Goal: Task Accomplishment & Management: Use online tool/utility

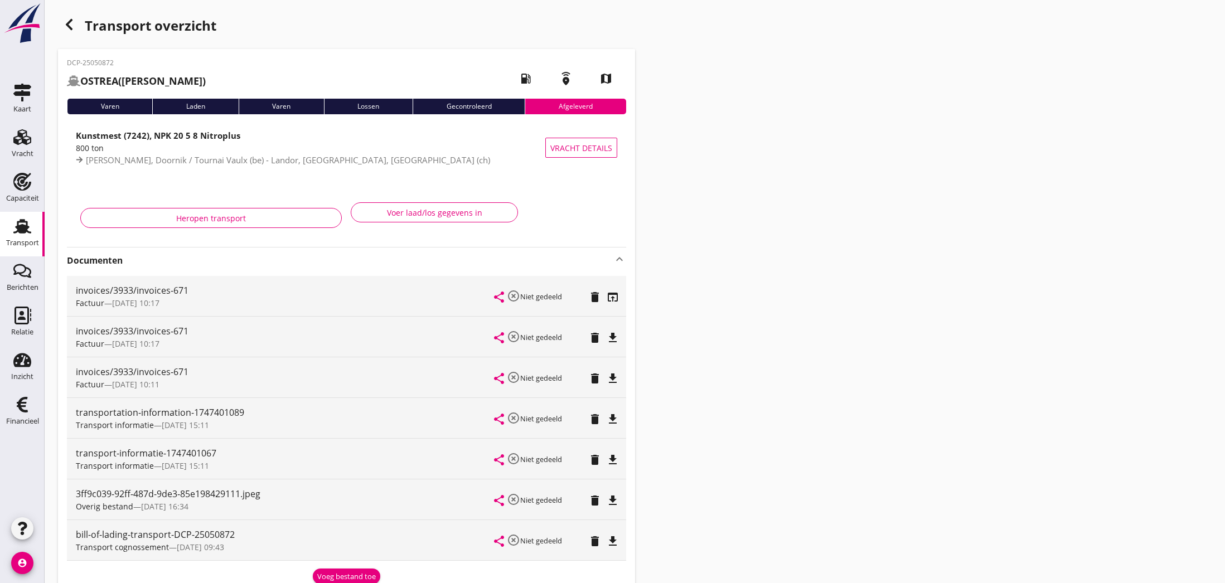
click at [69, 26] on use "button" at bounding box center [69, 24] width 7 height 11
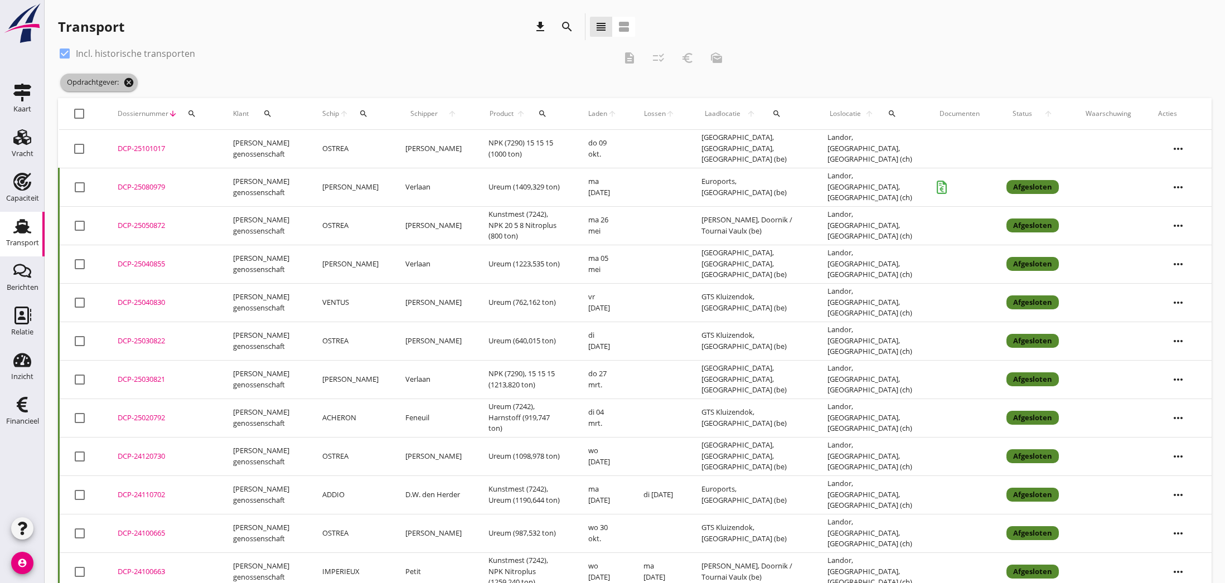
click at [128, 82] on icon "cancel" at bounding box center [128, 82] width 11 height 11
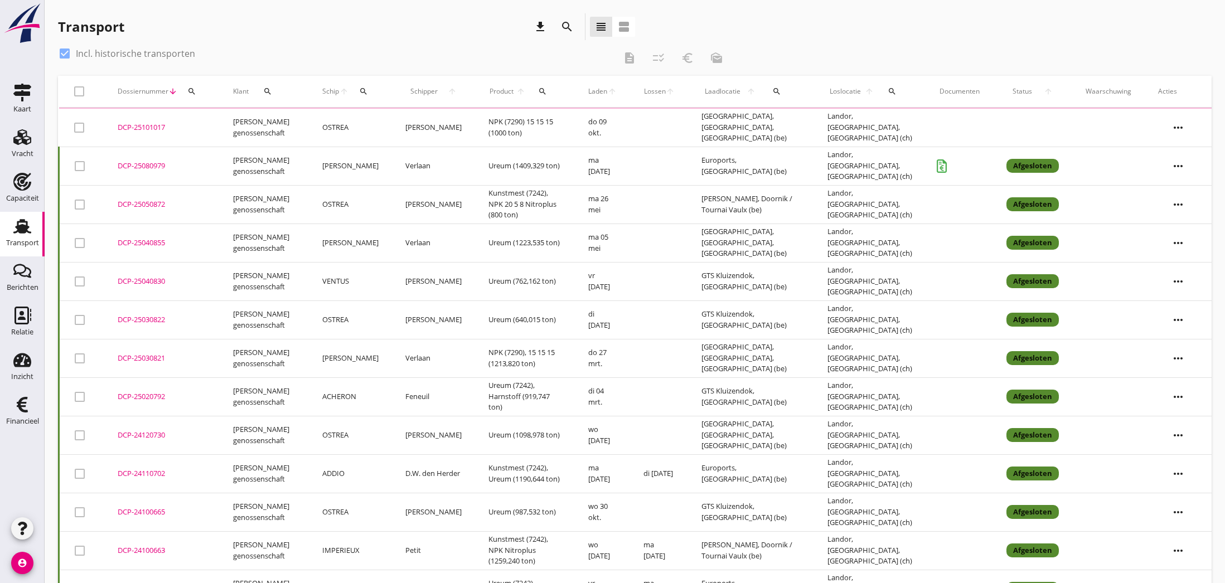
click at [65, 57] on div at bounding box center [64, 53] width 19 height 19
checkbox input "false"
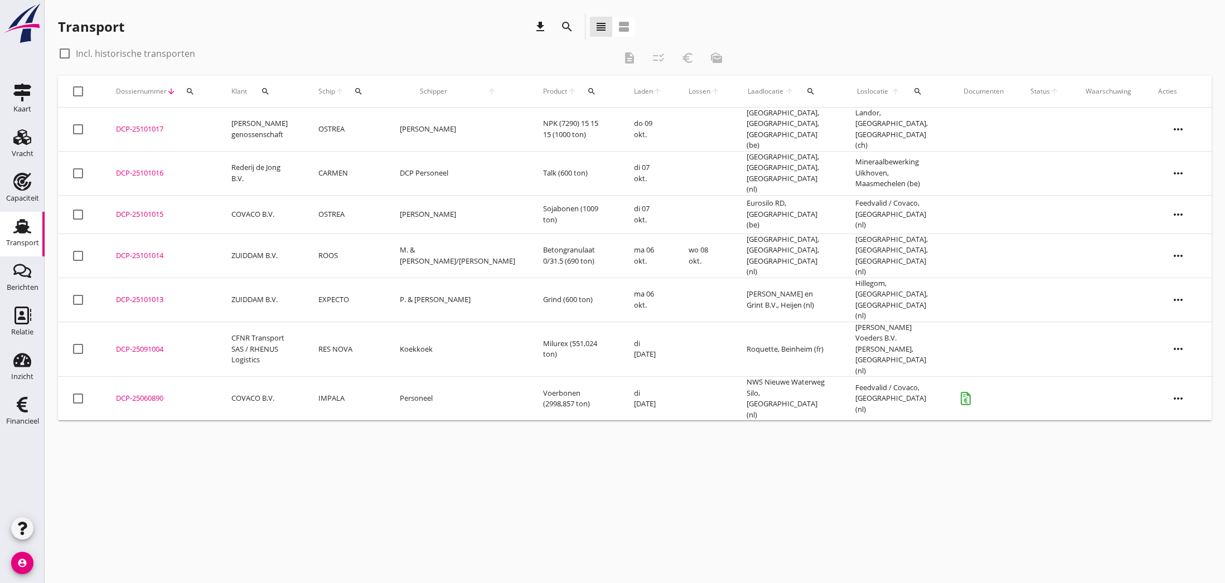
click at [152, 393] on div "DCP-25060890" at bounding box center [160, 398] width 89 height 11
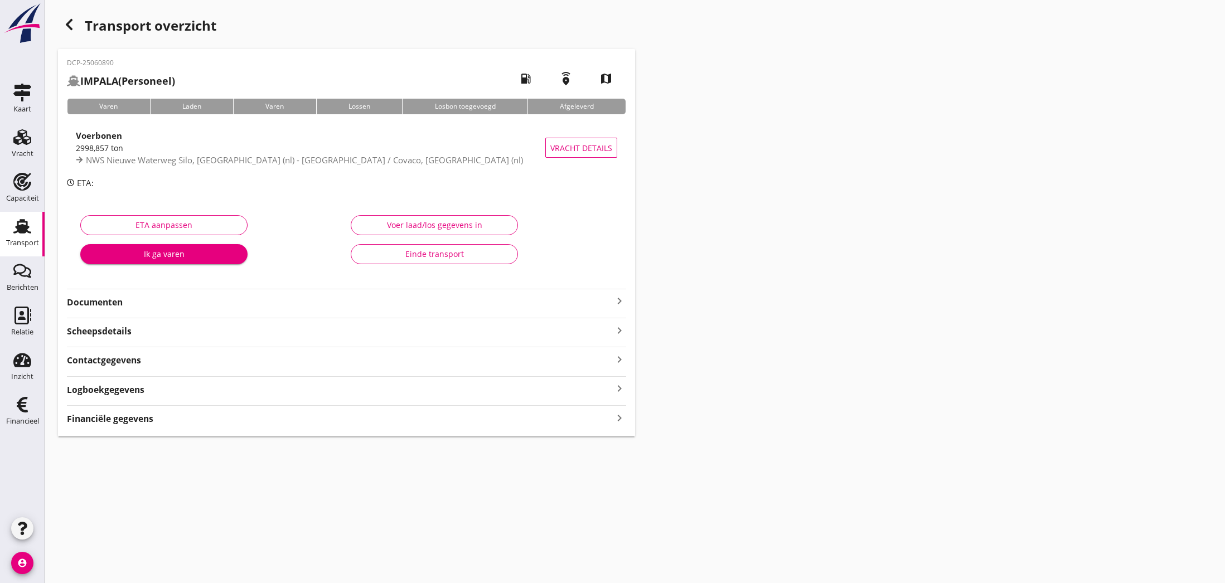
click at [134, 417] on strong "Financiële gegevens" at bounding box center [110, 418] width 86 height 13
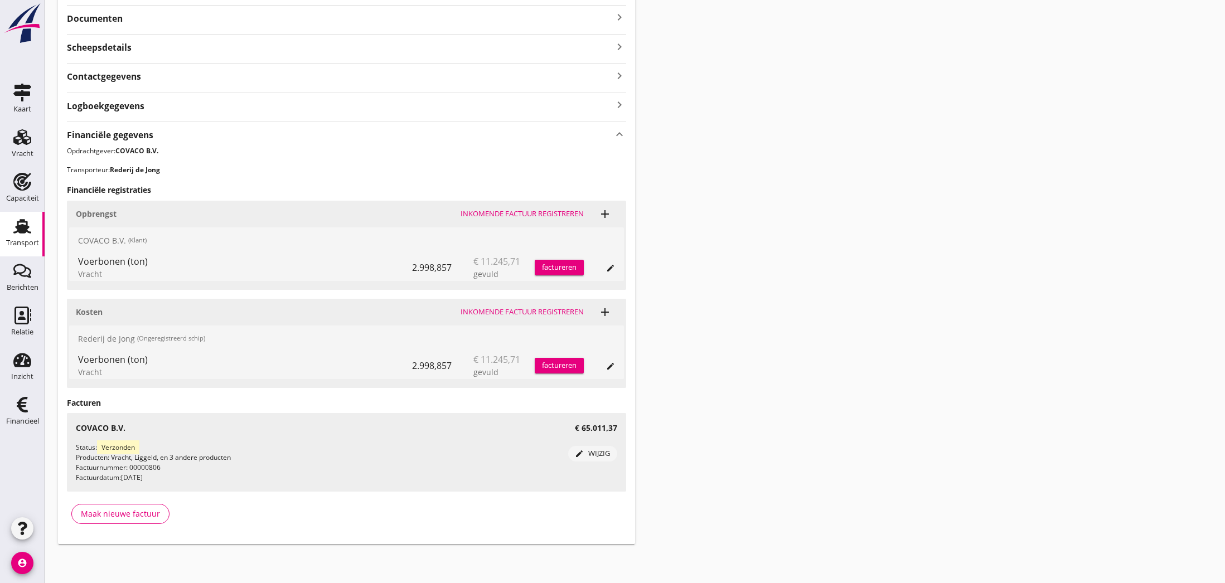
scroll to position [283, 0]
click at [111, 512] on div "Maak nieuwe factuur" at bounding box center [120, 514] width 79 height 12
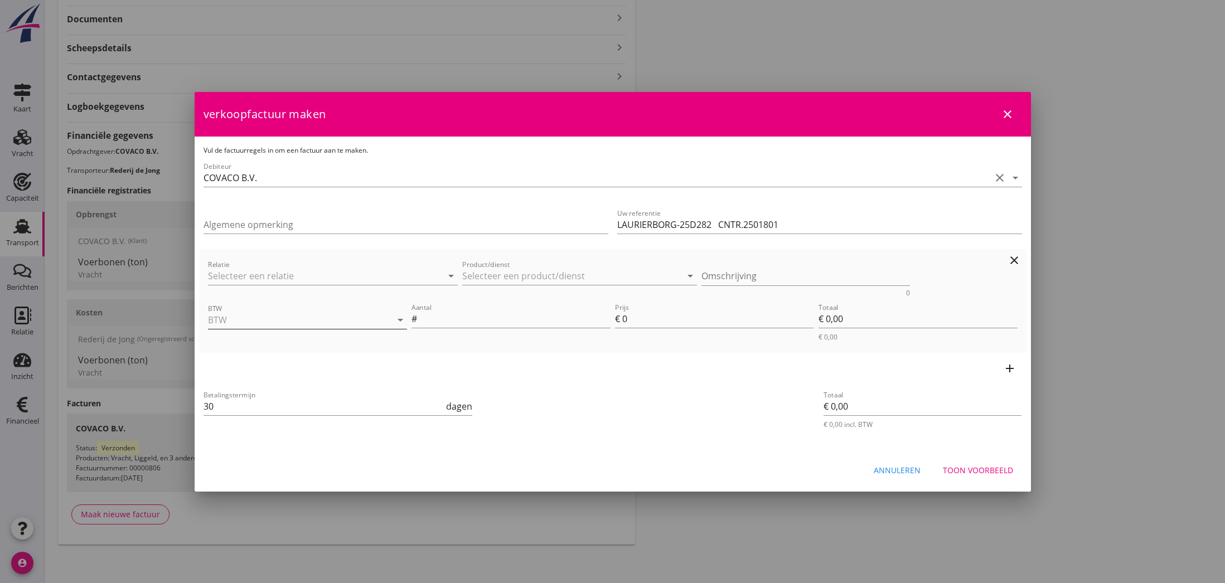
click at [276, 315] on input "BTW" at bounding box center [292, 320] width 168 height 18
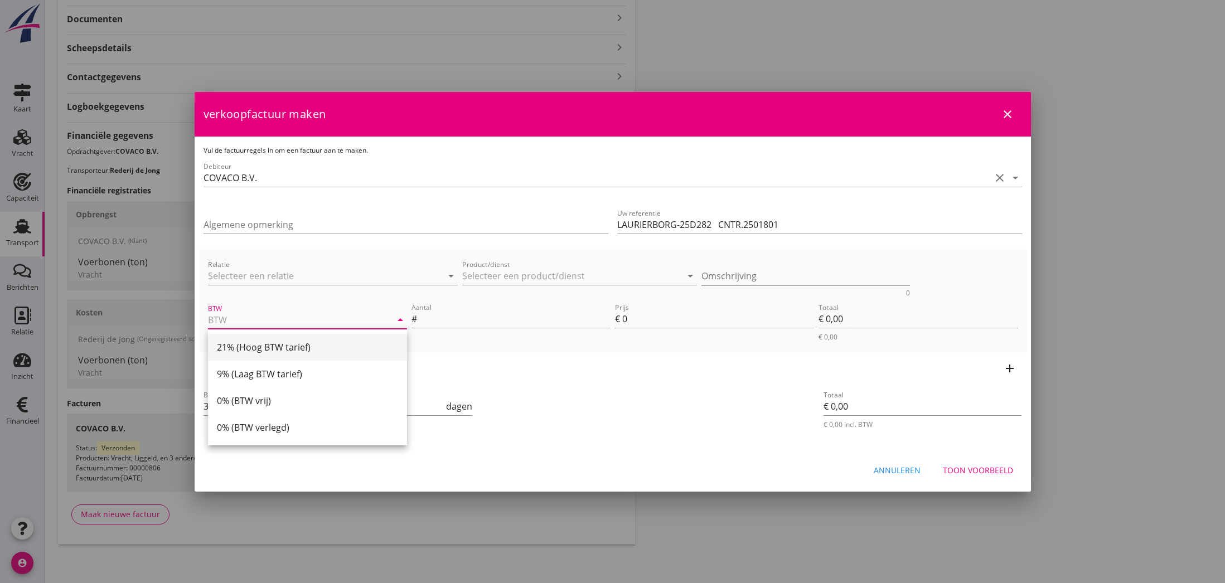
click at [276, 351] on div "21% (Hoog BTW tarief)" at bounding box center [307, 347] width 181 height 13
type input "21% (Hoog BTW tarief)"
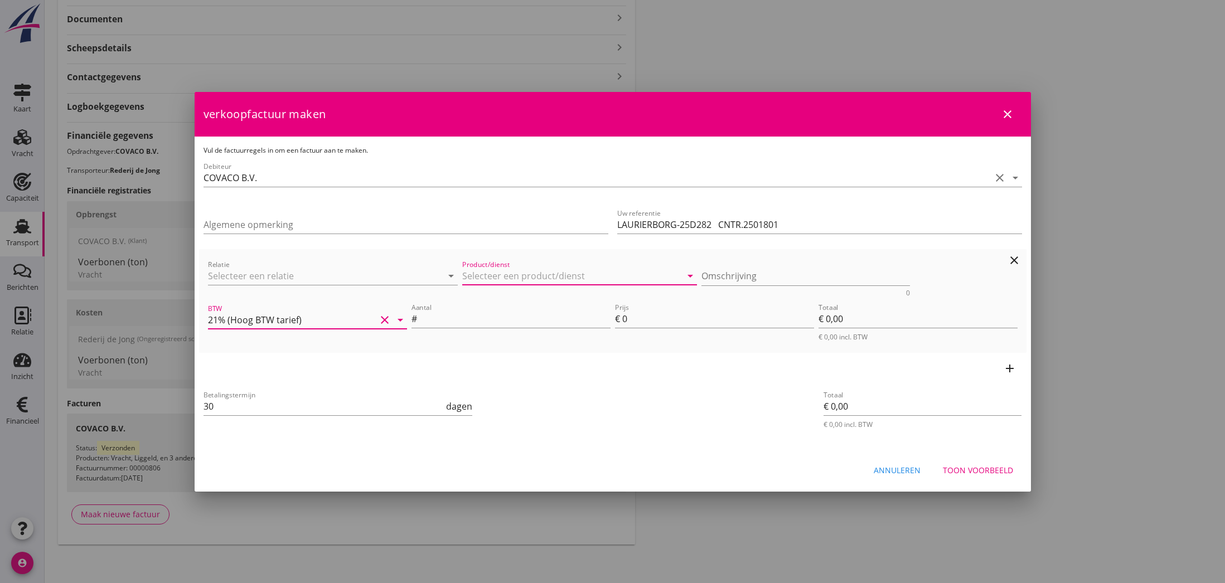
click at [484, 274] on input "Product/dienst" at bounding box center [571, 276] width 219 height 18
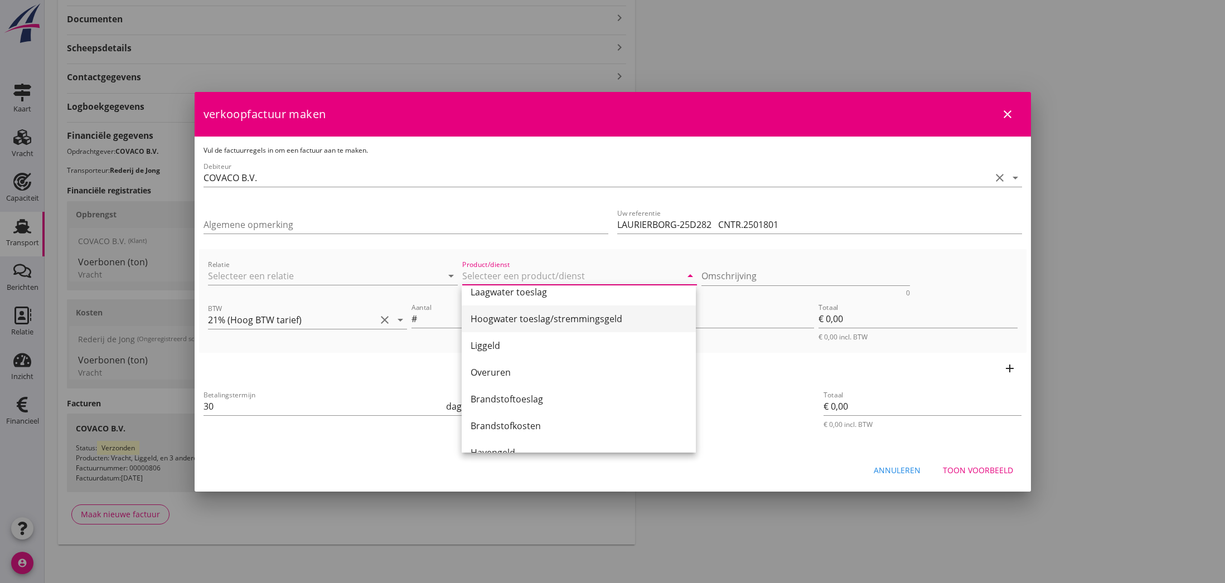
scroll to position [129, 0]
click at [501, 334] on div "Liggeld" at bounding box center [578, 334] width 216 height 13
type input "Liggeld"
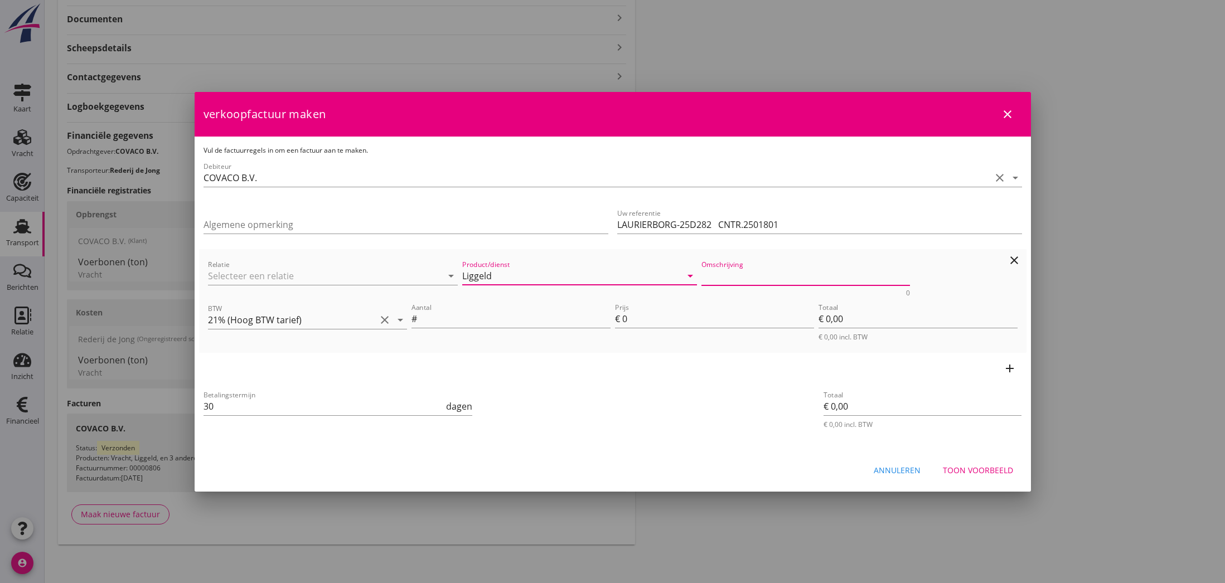
click at [715, 276] on textarea "Omschrijving" at bounding box center [805, 276] width 208 height 18
type textarea "1"
type textarea "01.09 t/m 30.09"
click at [495, 318] on input "Aantal" at bounding box center [514, 319] width 191 height 18
type input "30"
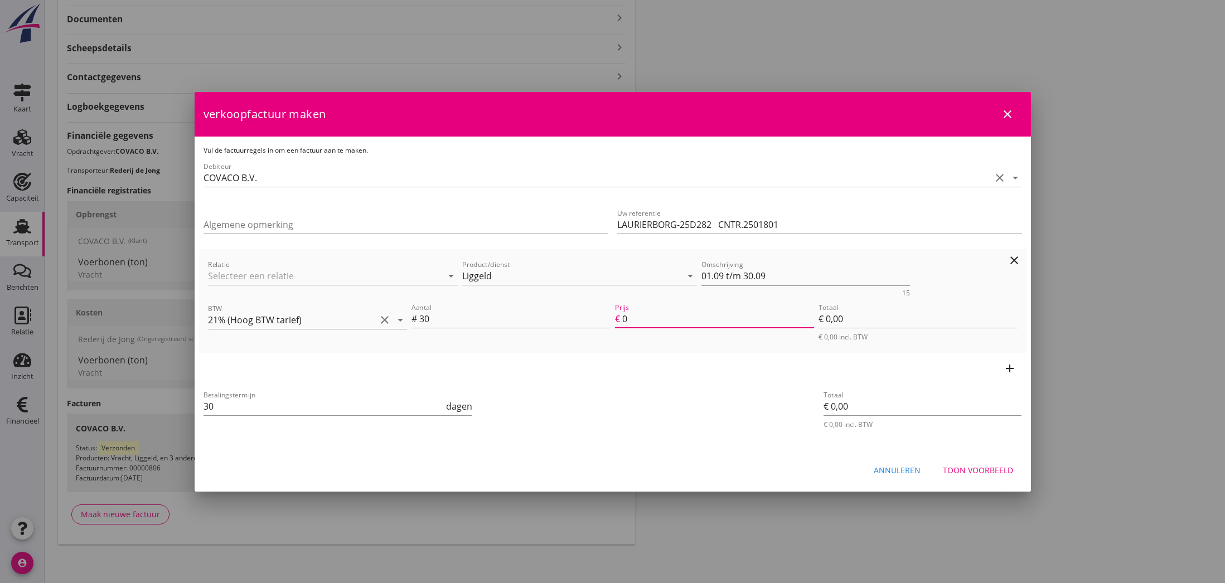
drag, startPoint x: 624, startPoint y: 321, endPoint x: 630, endPoint y: 320, distance: 6.2
click at [628, 320] on input "0" at bounding box center [718, 319] width 192 height 18
type input "5"
type input "€ 150,00"
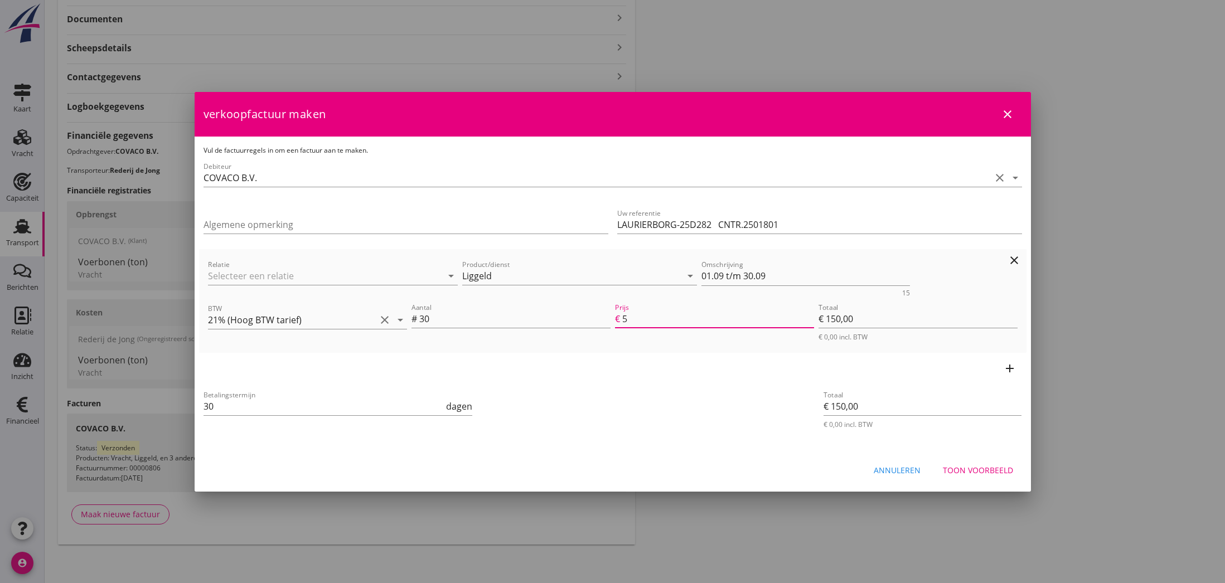
type input "55"
type input "€ 1.650,00"
type input "550"
type input "€ 16.500,00"
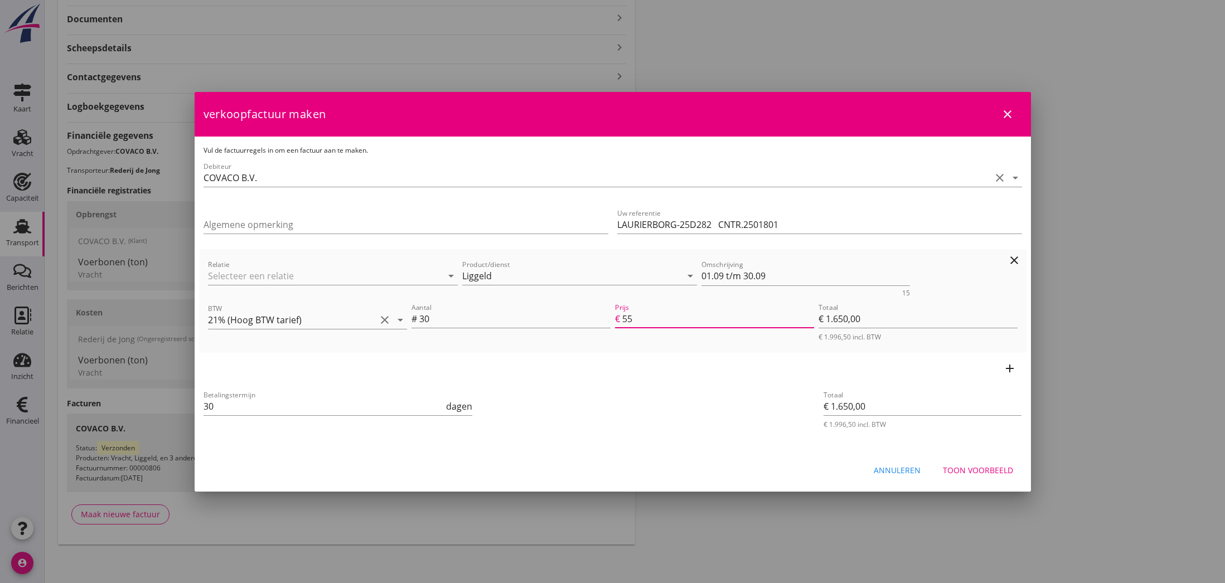
type input "€ 16.500,00"
type input "550.00"
click at [721, 371] on div "add" at bounding box center [612, 368] width 827 height 31
click at [1011, 369] on icon "add" at bounding box center [1009, 368] width 13 height 13
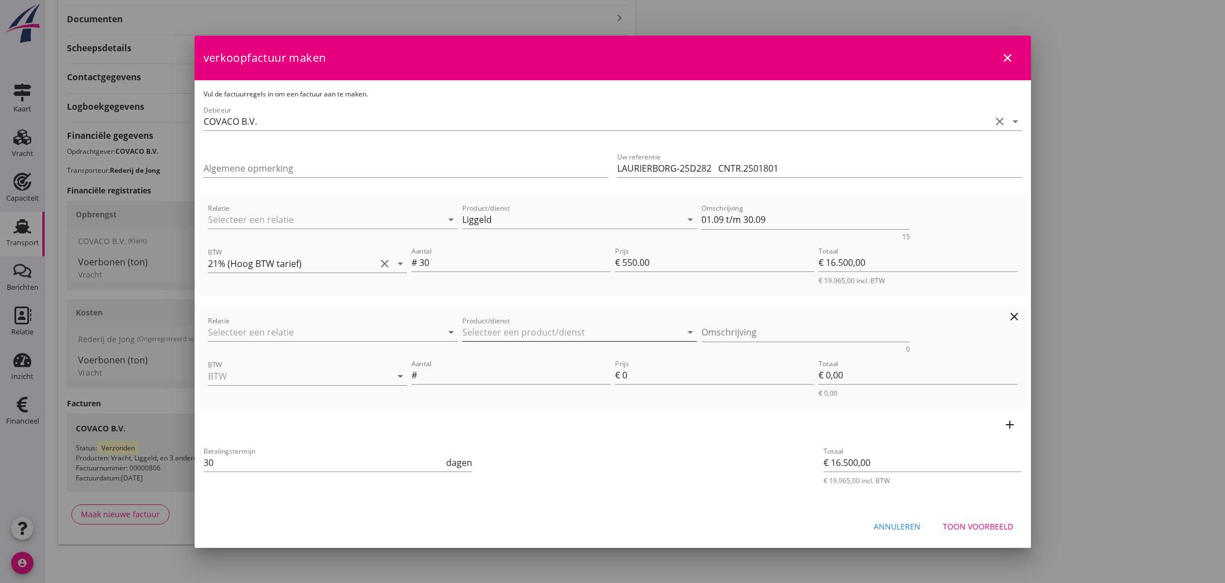
click at [492, 331] on input "Product/dienst" at bounding box center [571, 332] width 219 height 18
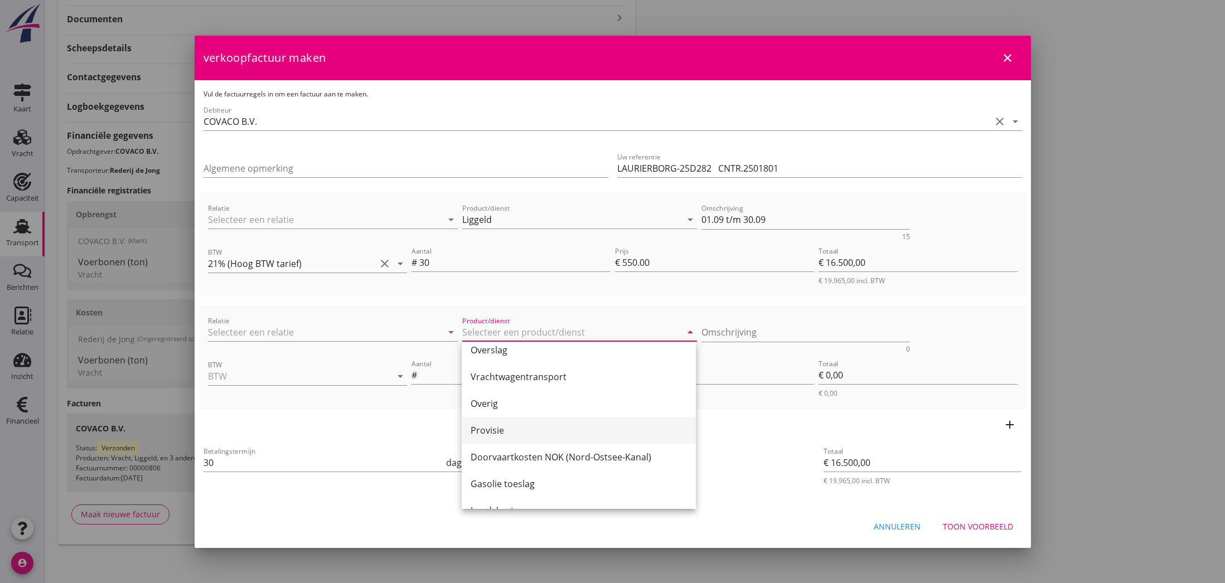
scroll to position [333, 0]
click at [493, 429] on div "Provisie" at bounding box center [578, 427] width 216 height 13
type input "Provisie"
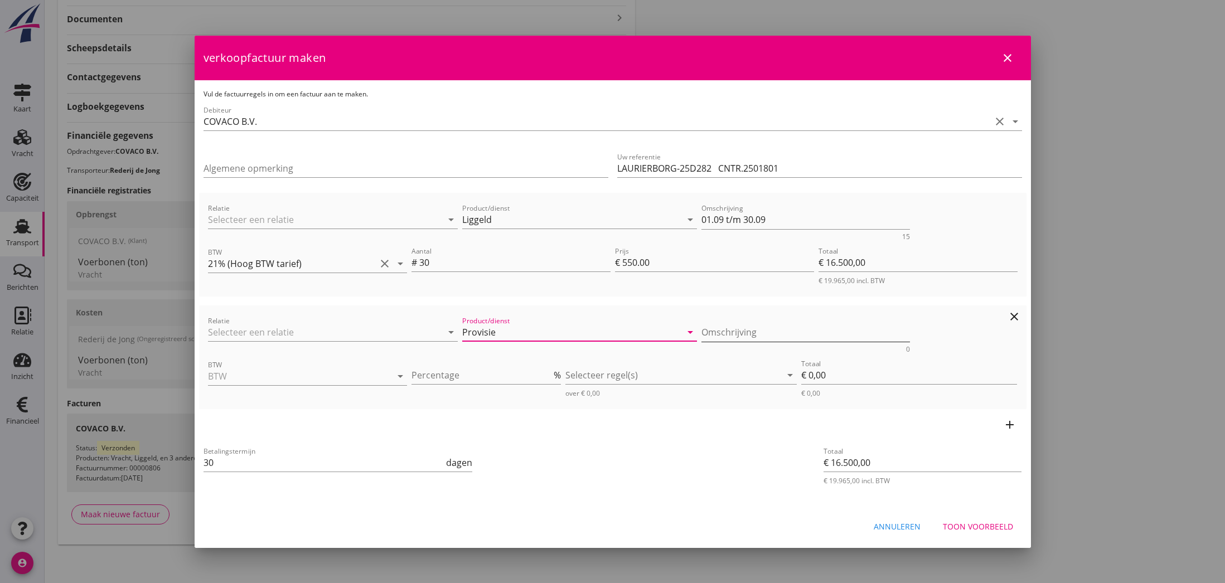
click at [774, 331] on textarea "Omschrijving" at bounding box center [805, 332] width 208 height 18
type textarea "Fee"
click at [282, 378] on input "BTW" at bounding box center [292, 376] width 168 height 18
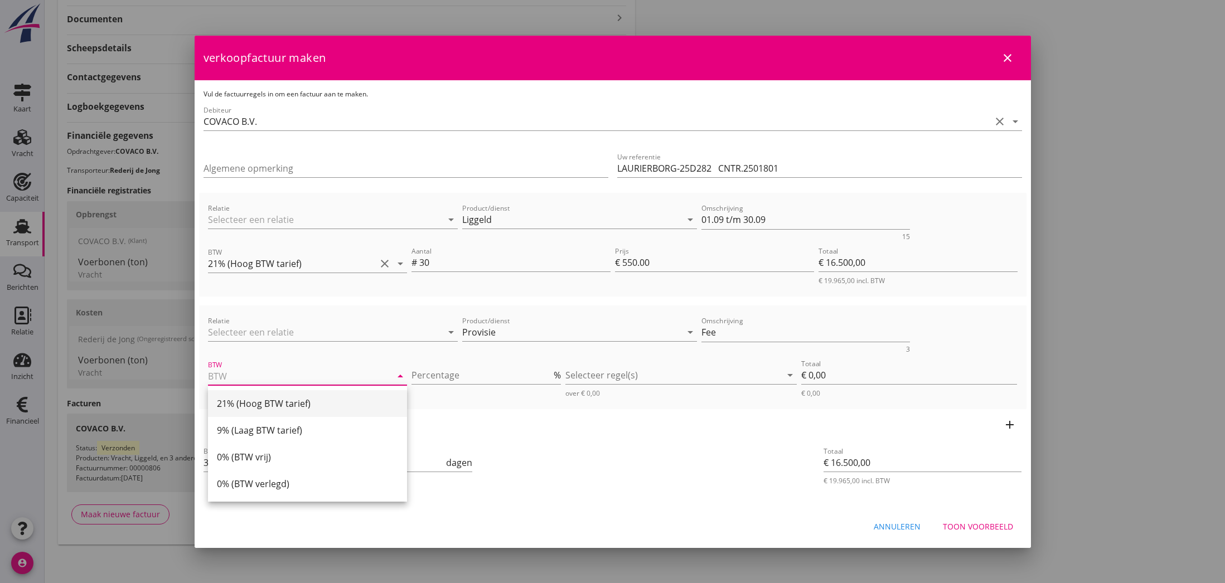
click at [270, 407] on div "21% (Hoog BTW tarief)" at bounding box center [307, 403] width 181 height 13
type input "21% (Hoog BTW tarief)"
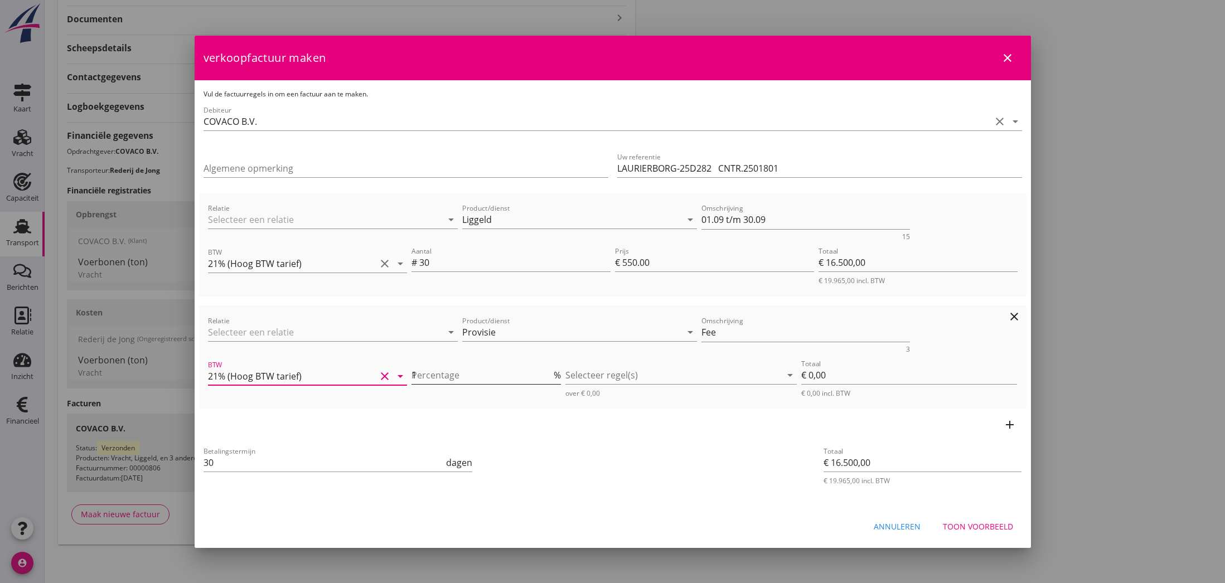
click at [551, 372] on input "1" at bounding box center [481, 375] width 140 height 18
click at [551, 372] on input "2" at bounding box center [481, 375] width 140 height 18
click at [551, 372] on input "3" at bounding box center [481, 375] width 140 height 18
click at [551, 372] on input "4" at bounding box center [481, 375] width 140 height 18
click at [551, 372] on input "5" at bounding box center [481, 375] width 140 height 18
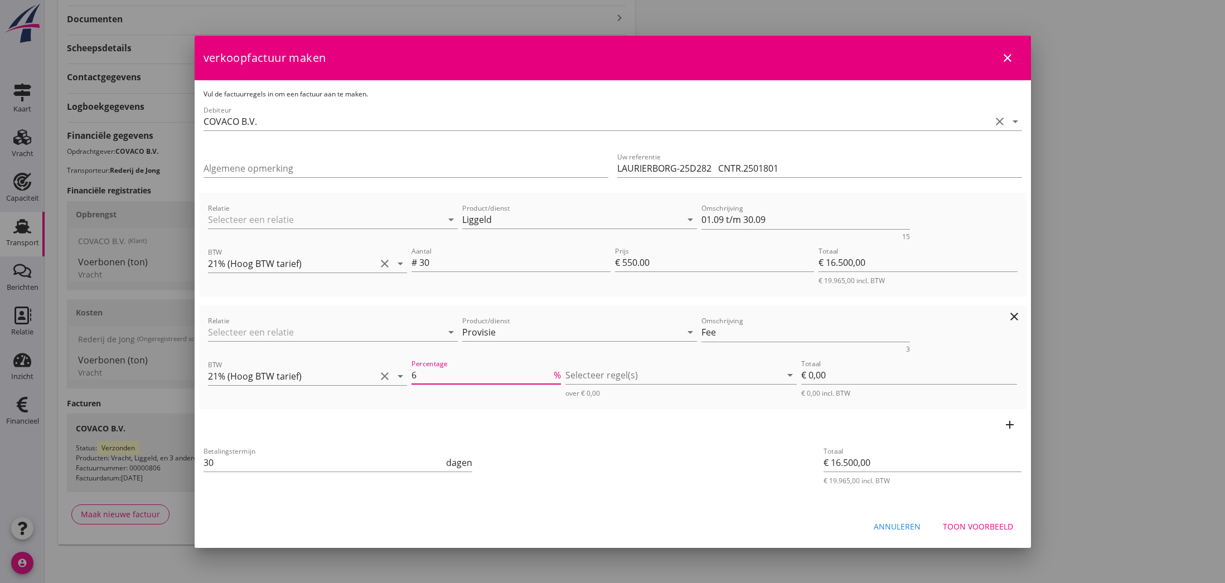
click at [551, 372] on input "6" at bounding box center [481, 375] width 140 height 18
click at [551, 372] on input "7" at bounding box center [481, 375] width 140 height 18
type input "8"
click at [551, 372] on input "8" at bounding box center [481, 375] width 140 height 18
click at [607, 379] on div at bounding box center [673, 375] width 216 height 18
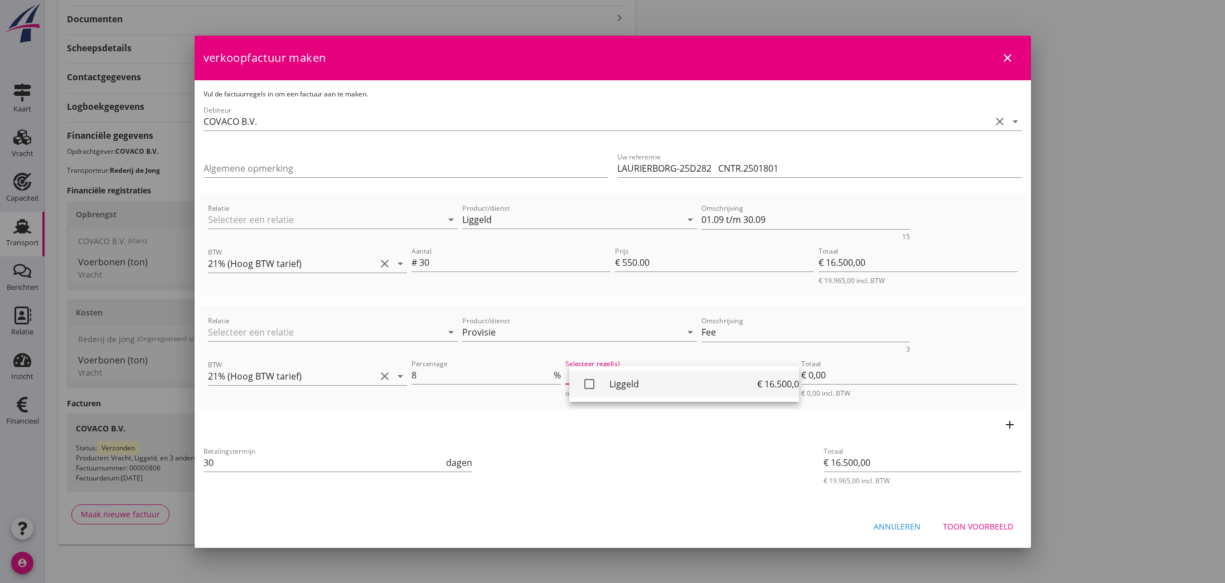
click at [590, 386] on icon "check_box_outline_blank" at bounding box center [589, 384] width 22 height 22
type input "€ 1.320,00"
click at [964, 526] on div "Toon voorbeeld" at bounding box center [978, 527] width 70 height 12
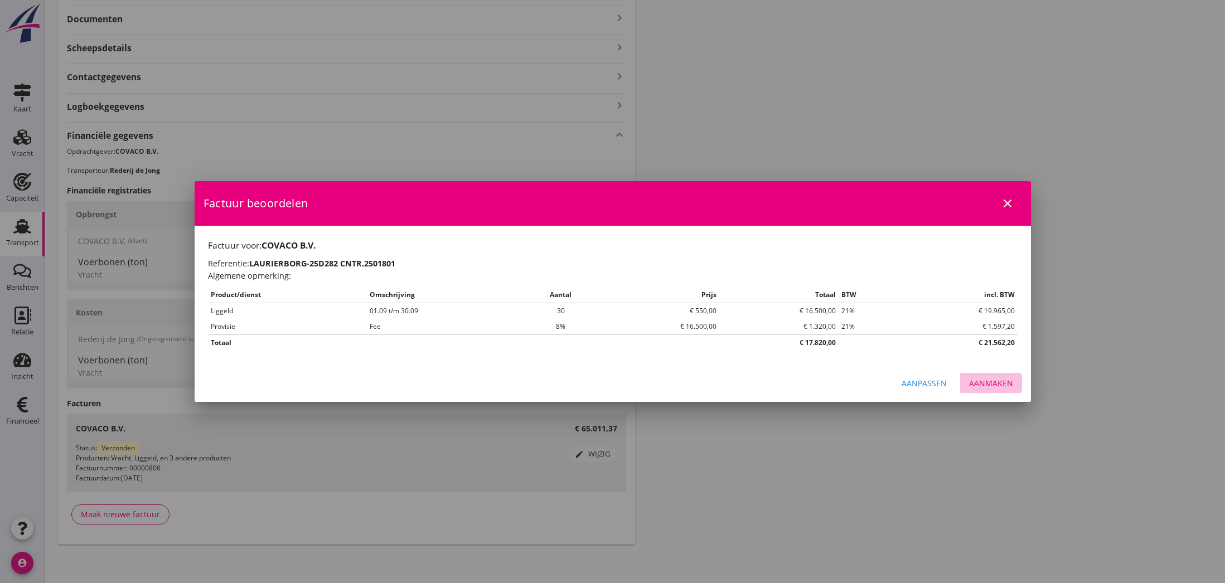
click at [992, 383] on div "Aanmaken" at bounding box center [991, 383] width 44 height 12
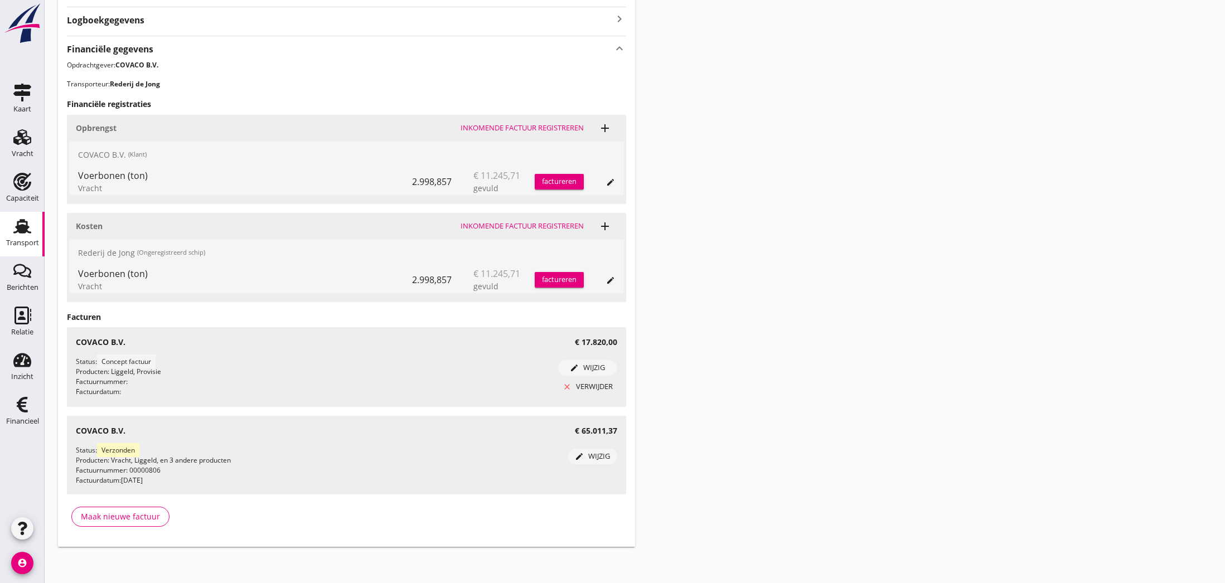
scroll to position [372, 0]
click at [22, 411] on use at bounding box center [22, 405] width 11 height 16
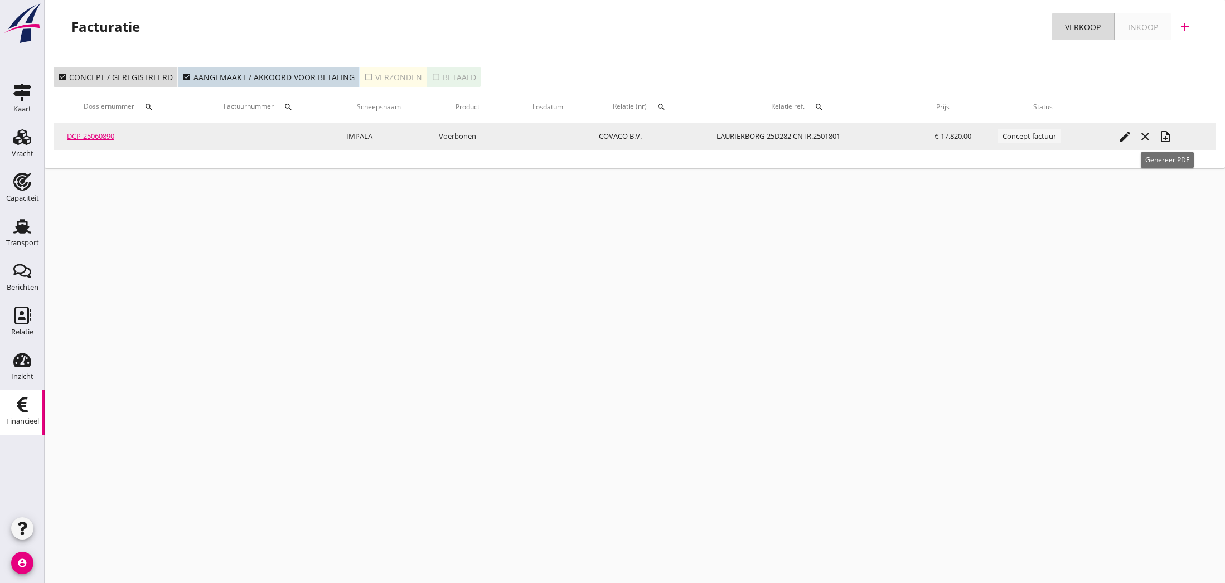
click at [1168, 137] on icon "note_add" at bounding box center [1164, 136] width 13 height 13
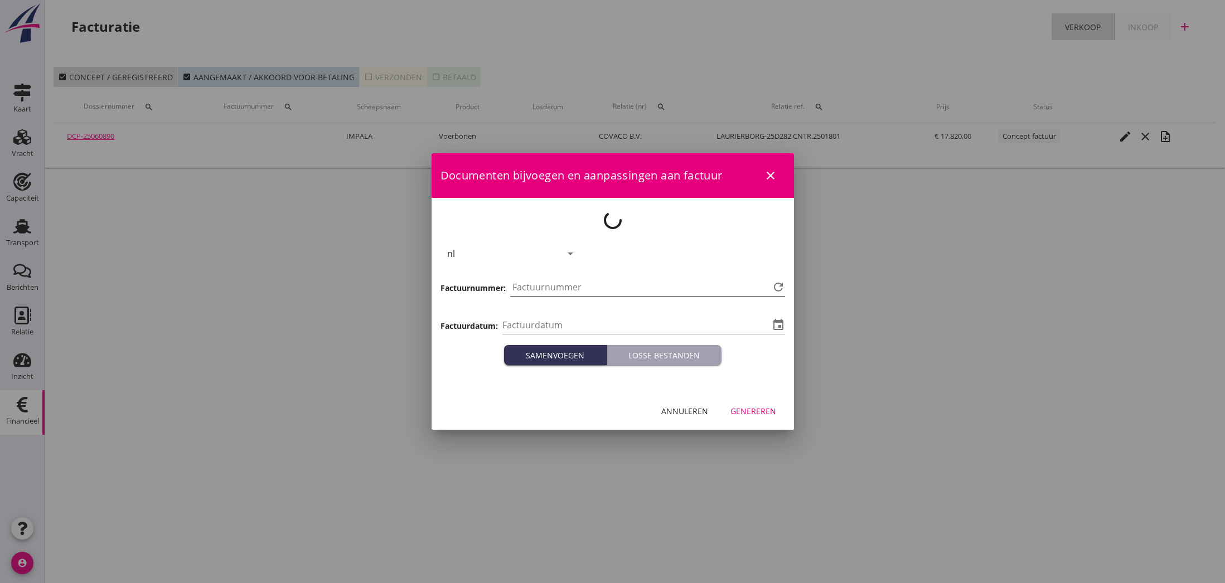
type input "[DATE]"
type input "816"
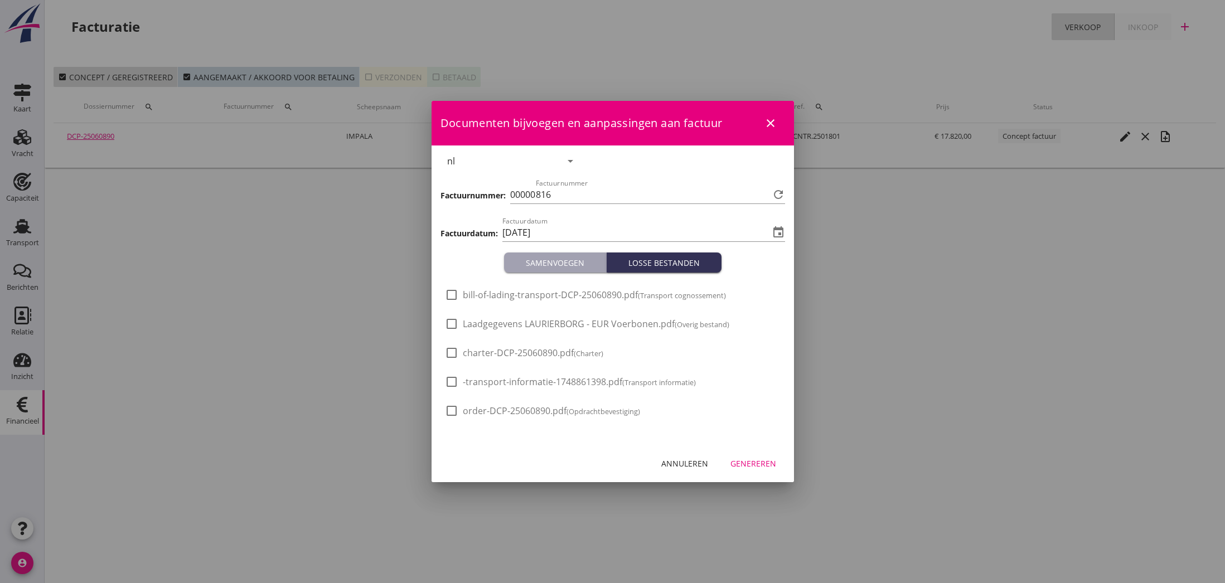
click at [753, 462] on div "Genereren" at bounding box center [753, 464] width 46 height 12
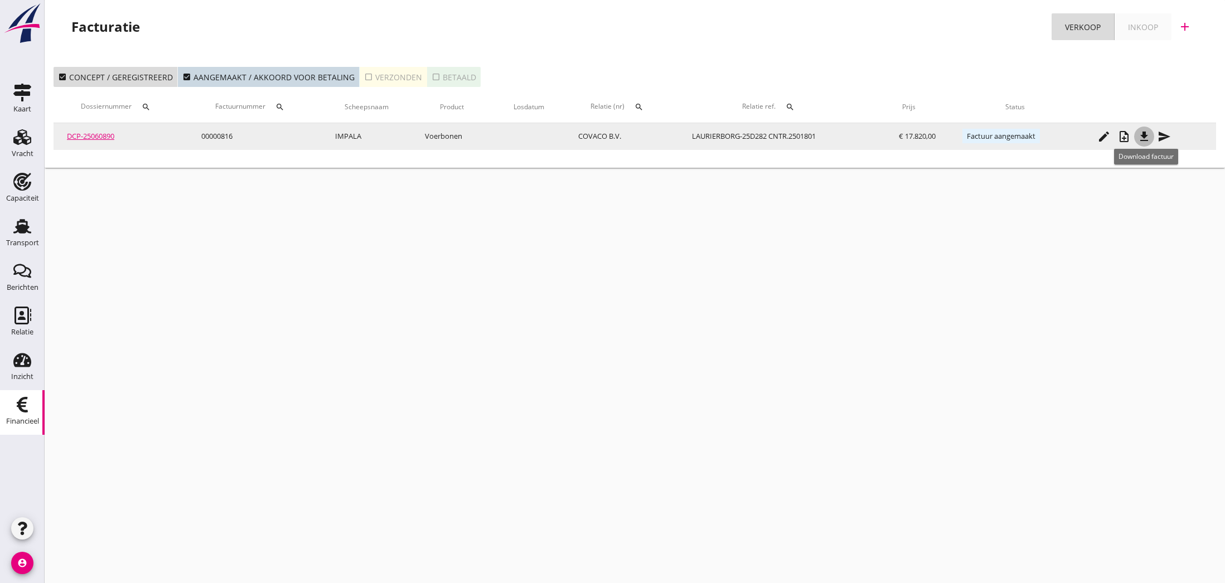
click at [1147, 137] on icon "file_download" at bounding box center [1143, 136] width 13 height 13
click at [1163, 135] on icon "send" at bounding box center [1163, 136] width 13 height 13
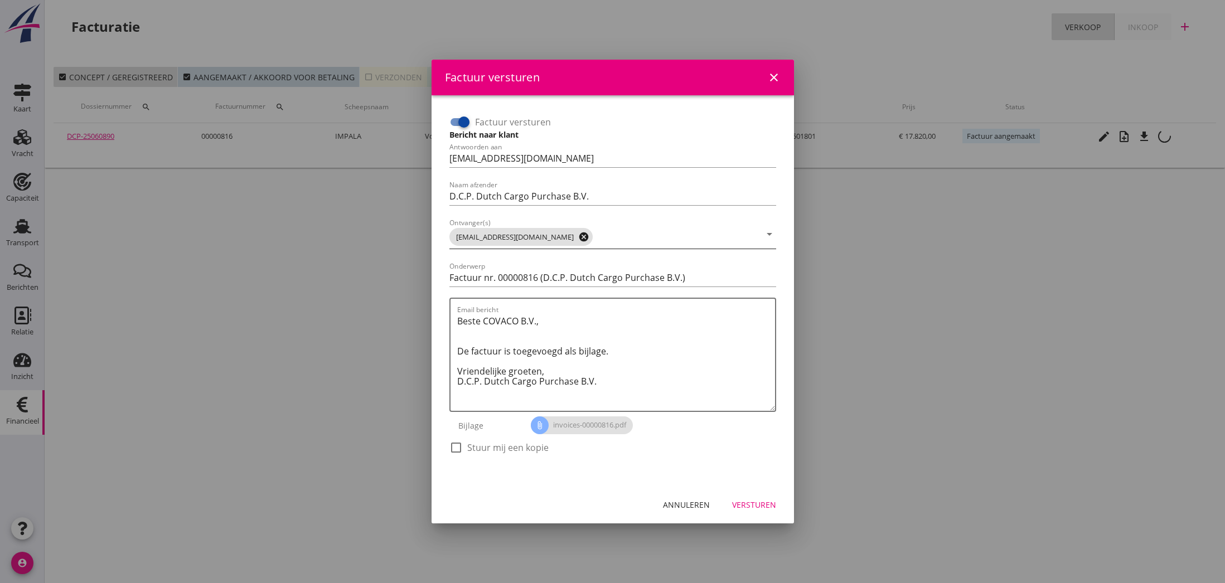
click at [578, 237] on icon "cancel" at bounding box center [583, 236] width 11 height 11
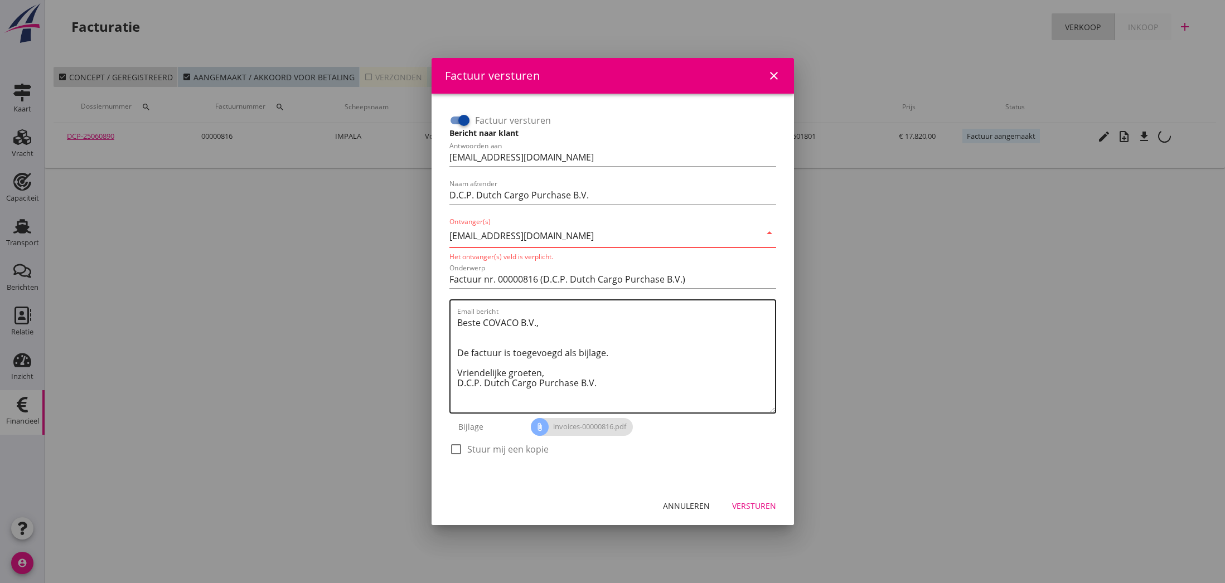
type input "[EMAIL_ADDRESS][DOMAIN_NAME]"
click at [545, 313] on div "Email bericht Beste COVACO B.V., De factuur is toegevoegd als bijlage. Vriendel…" at bounding box center [616, 356] width 318 height 112
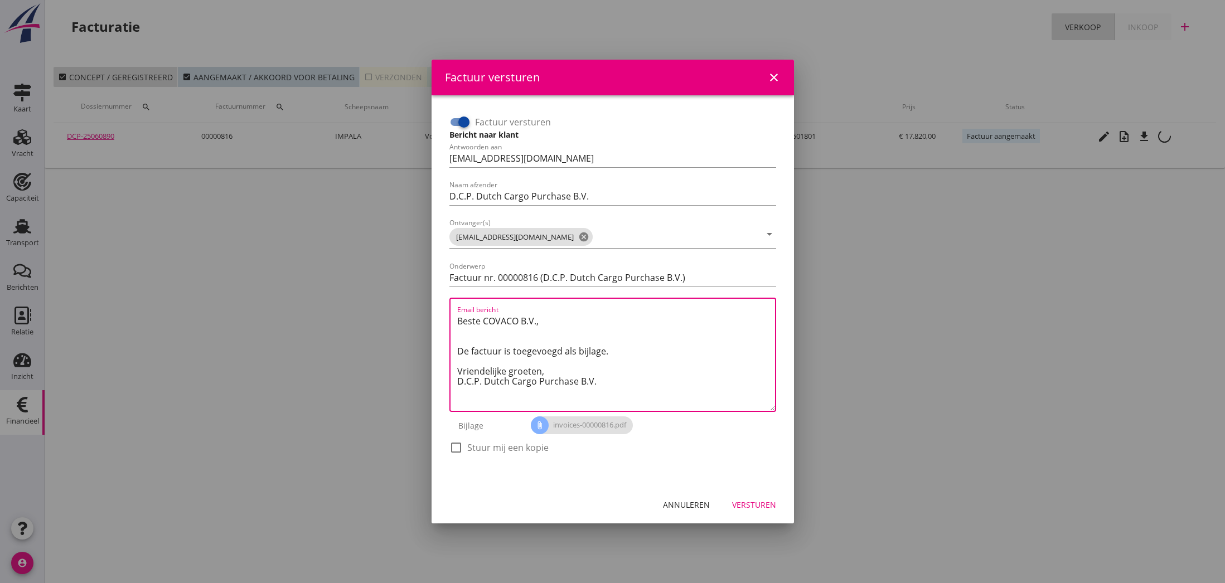
click at [753, 505] on div "Versturen" at bounding box center [754, 505] width 44 height 12
